Goal: Task Accomplishment & Management: Use online tool/utility

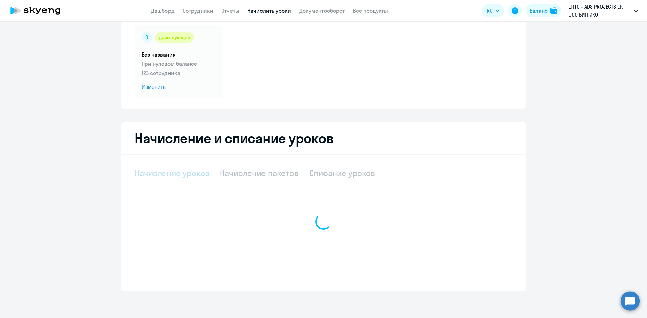
select select "10"
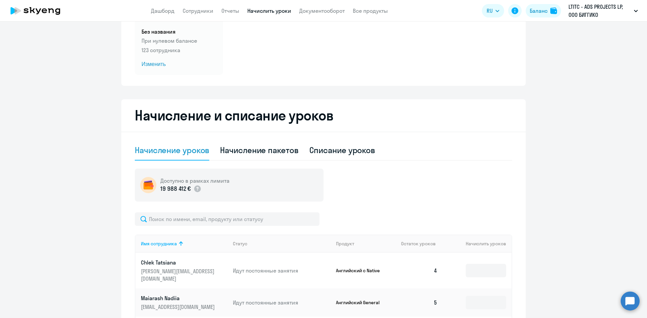
scroll to position [81, 0]
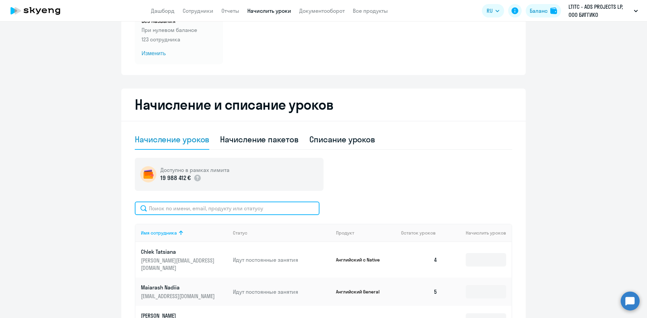
click at [181, 206] on input "text" at bounding box center [227, 208] width 185 height 13
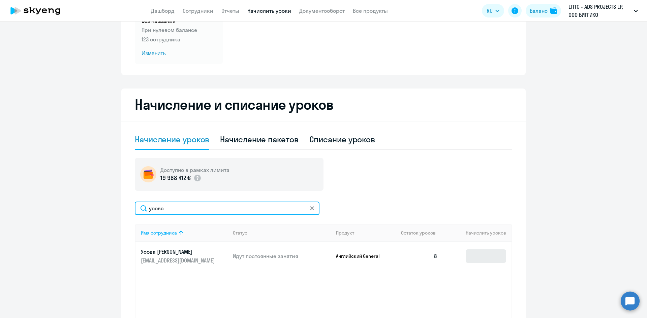
type input "усова"
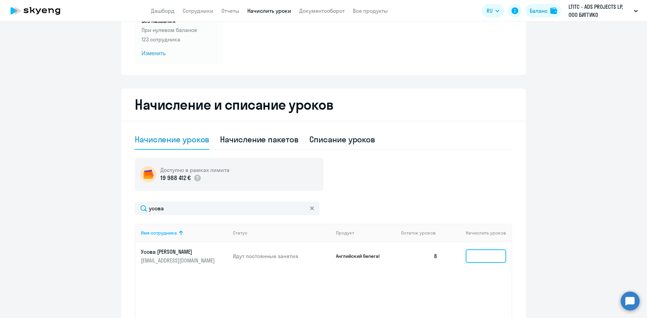
click at [473, 254] on input at bounding box center [486, 256] width 40 height 13
type input "1"
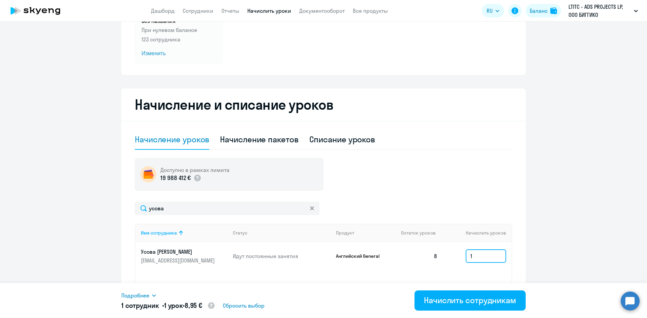
click at [473, 254] on input "1" at bounding box center [486, 256] width 40 height 13
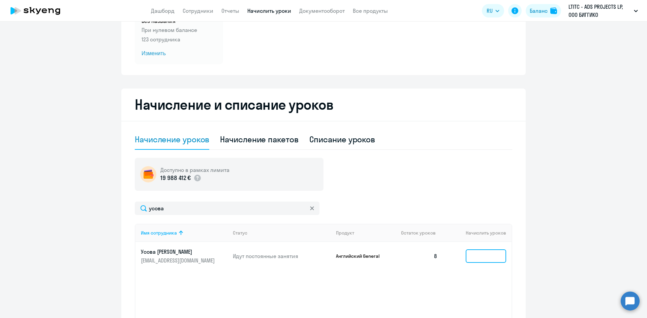
click at [478, 261] on input at bounding box center [486, 256] width 40 height 13
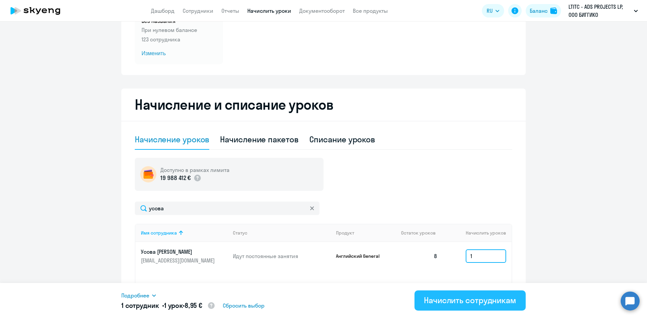
type input "1"
click at [490, 305] on div "Начислить сотрудникам" at bounding box center [470, 300] width 92 height 11
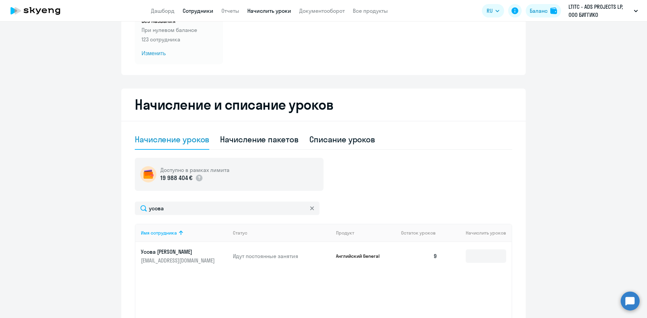
click at [197, 10] on link "Сотрудники" at bounding box center [198, 10] width 31 height 7
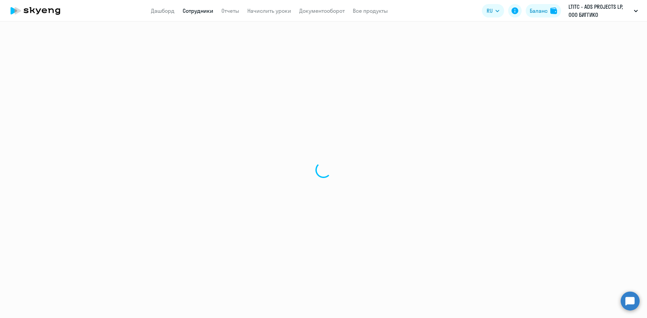
select select "30"
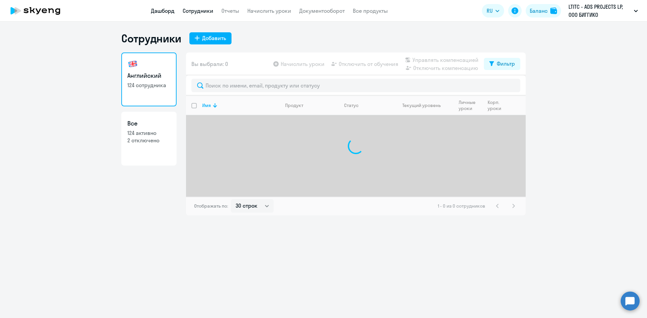
click at [160, 11] on link "Дашборд" at bounding box center [163, 10] width 24 height 7
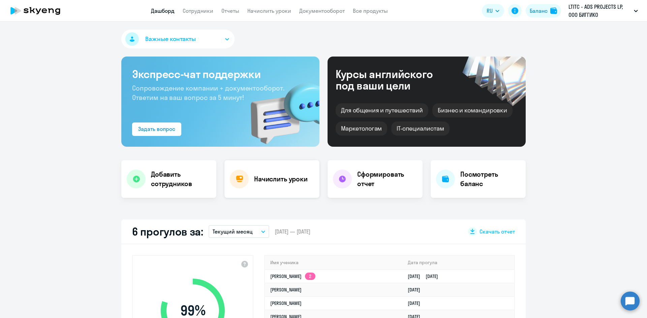
click at [255, 187] on div "Начислить уроки" at bounding box center [271, 179] width 95 height 38
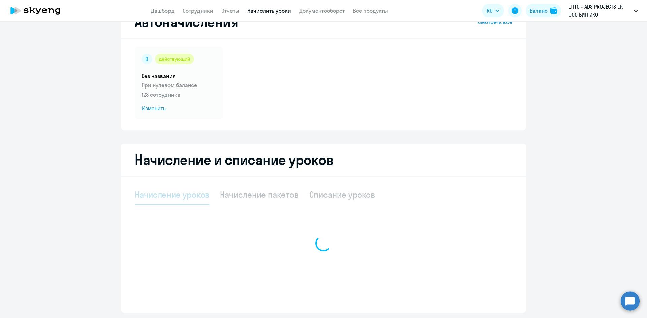
select select "10"
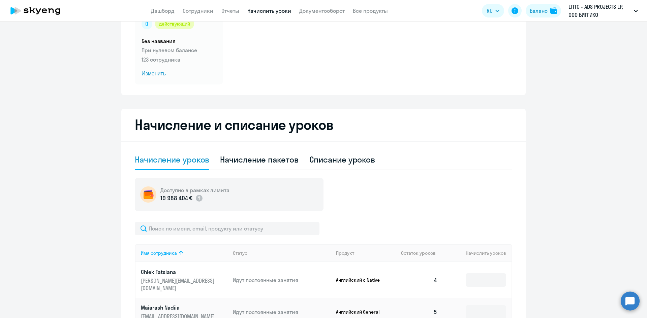
scroll to position [67, 0]
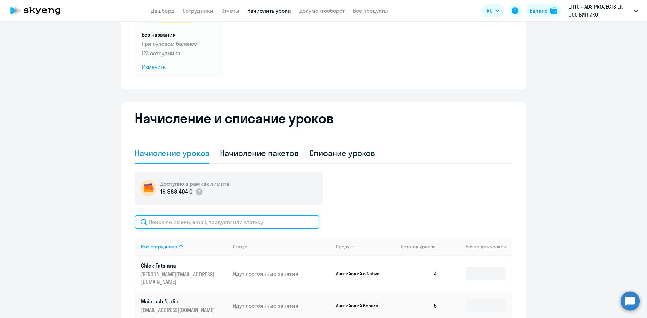
click at [198, 220] on input "text" at bounding box center [227, 222] width 185 height 13
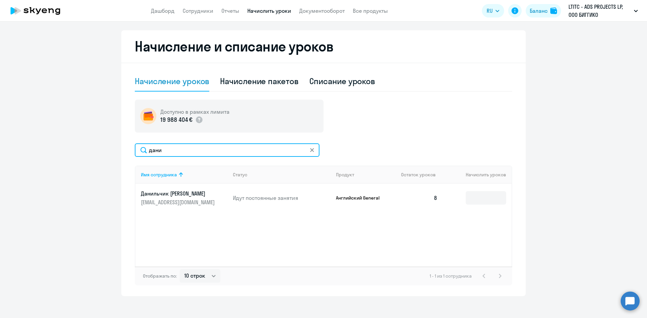
scroll to position [145, 0]
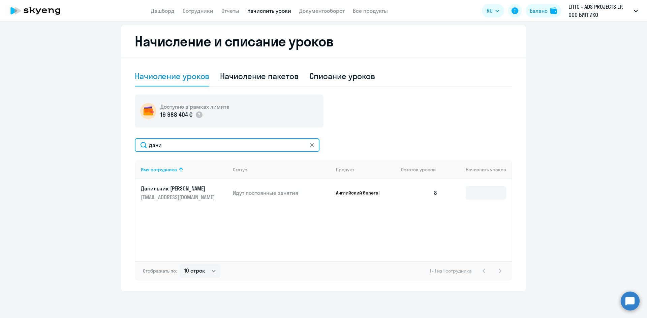
type input "дани"
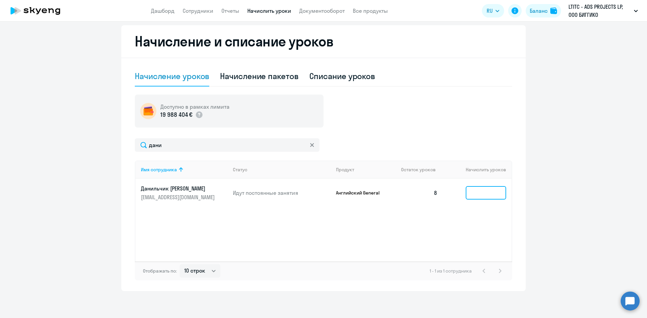
click at [479, 197] on input at bounding box center [486, 192] width 40 height 13
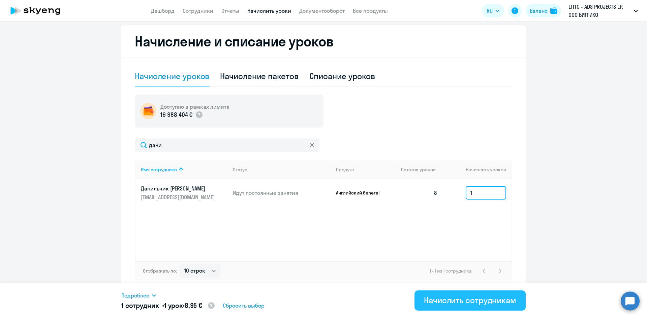
type input "1"
click at [475, 306] on button "Начислить сотрудникам" at bounding box center [469, 301] width 111 height 20
